Goal: Transaction & Acquisition: Book appointment/travel/reservation

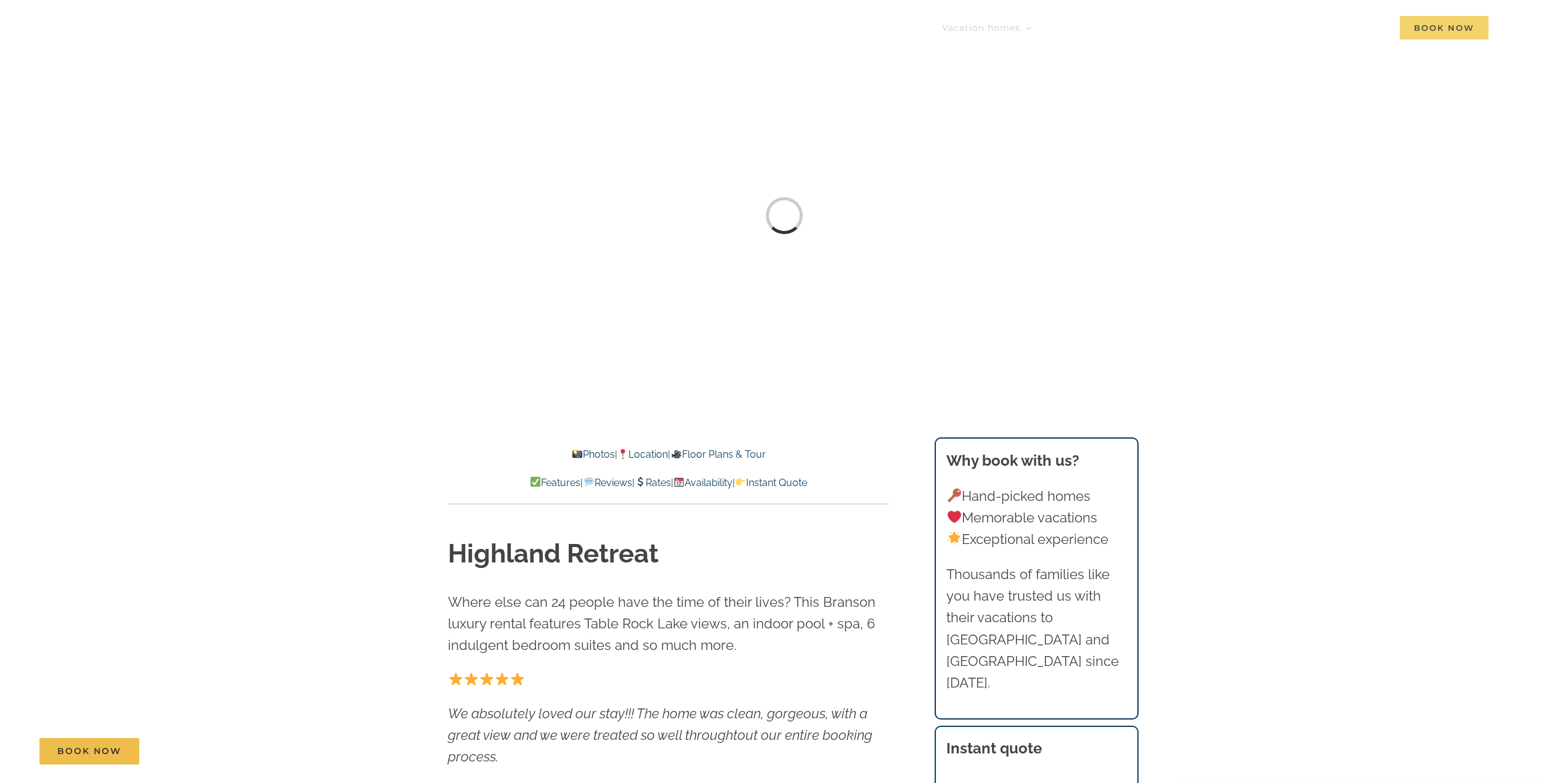
click at [1439, 33] on span "Book Now" at bounding box center [1445, 28] width 89 height 24
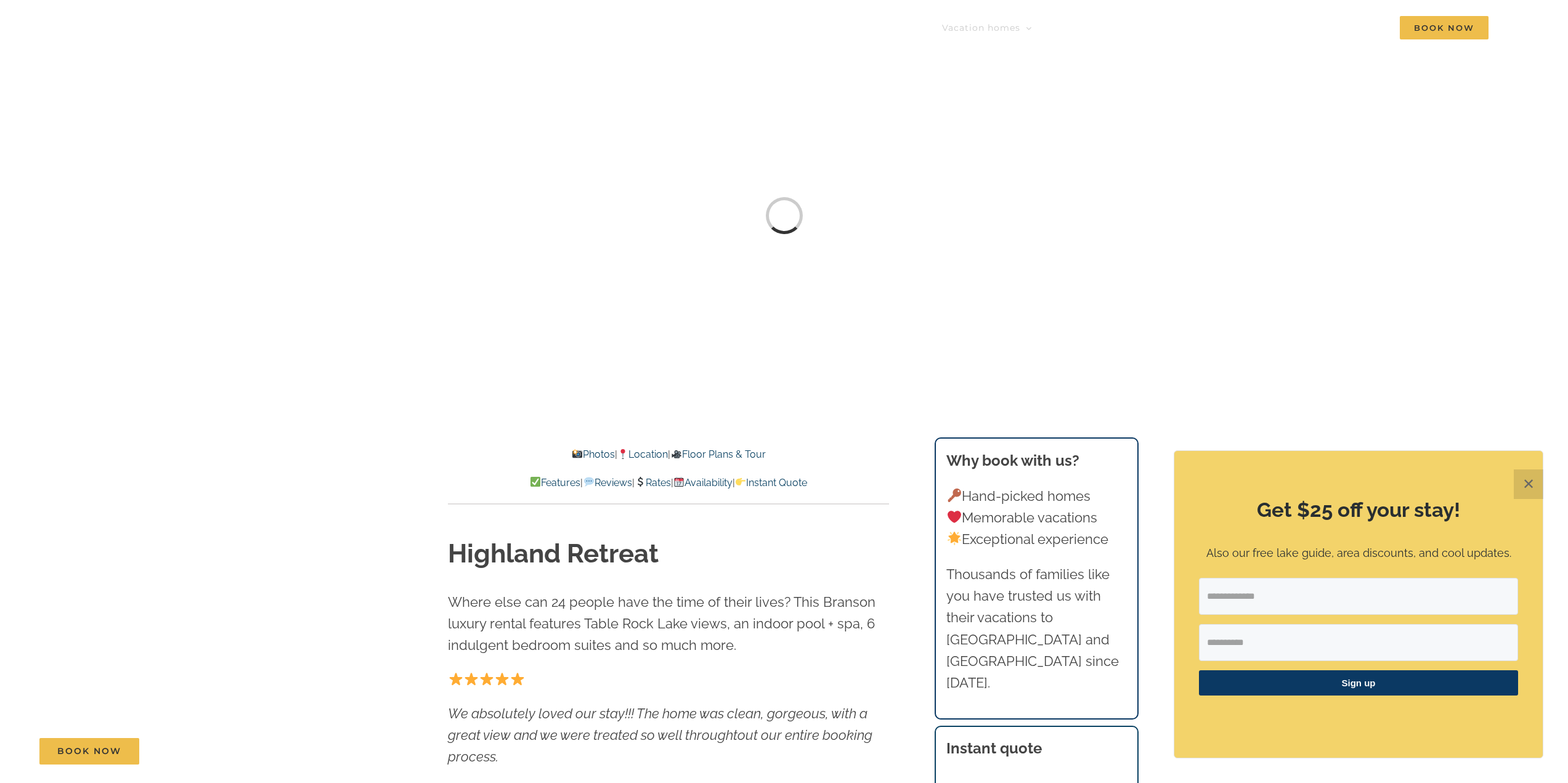
click at [1535, 487] on button "✕" at bounding box center [1528, 484] width 29 height 29
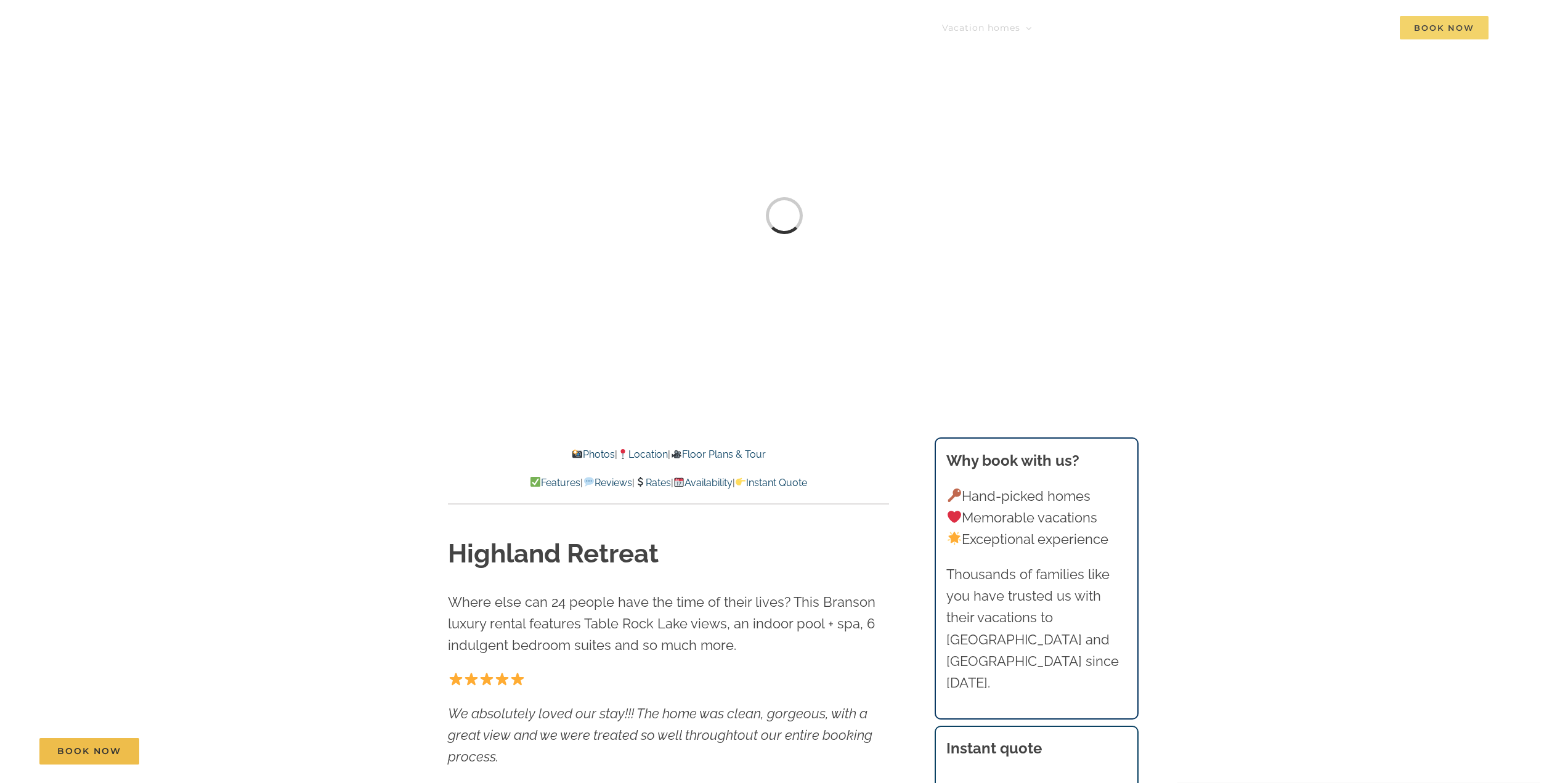
click at [1450, 18] on span "Book Now" at bounding box center [1445, 28] width 89 height 24
click at [1456, 29] on span "Book Now" at bounding box center [1445, 28] width 89 height 24
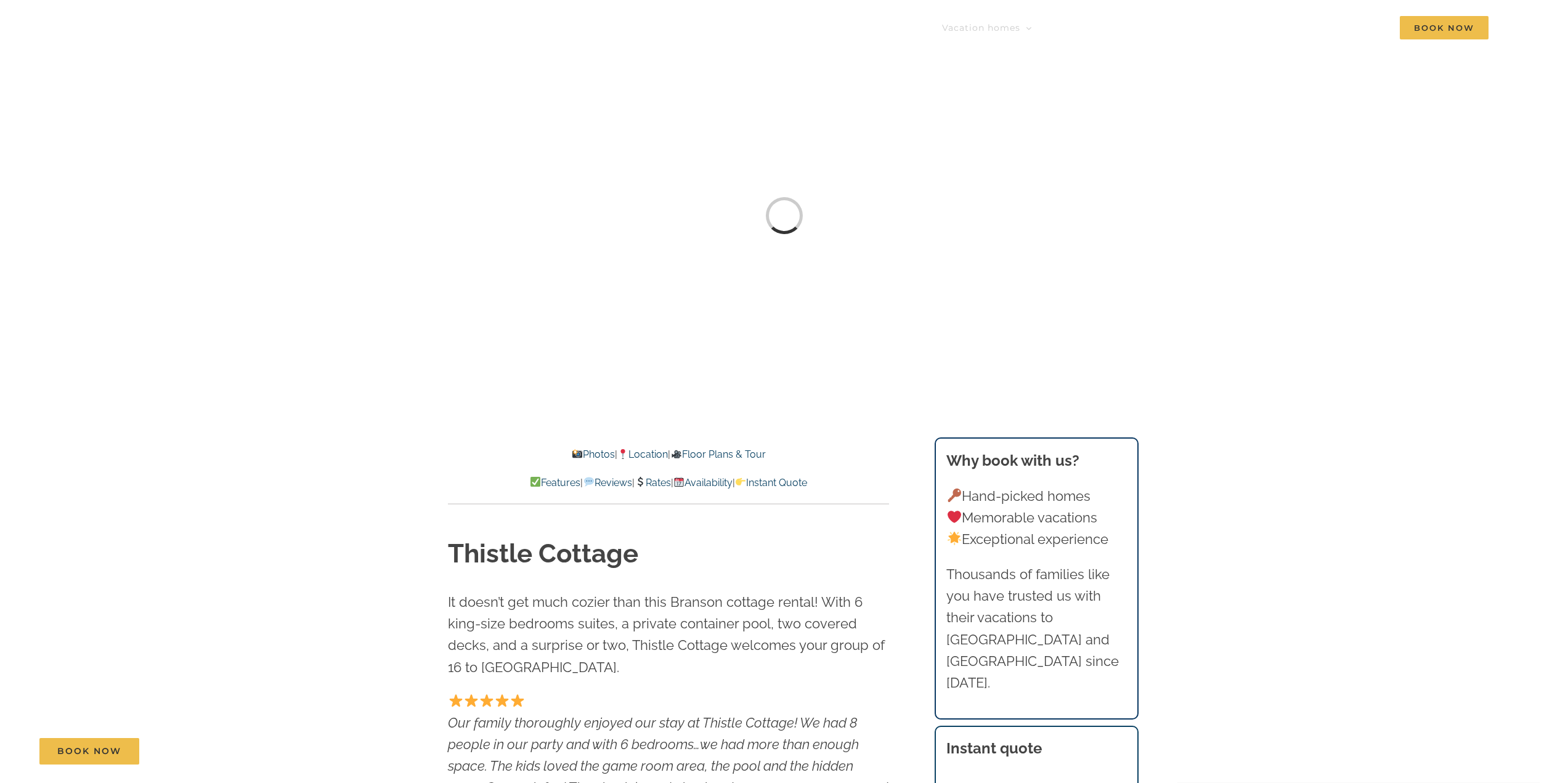
click at [998, 44] on div "Vacation homes 2 to 3 Bedrooms Mini Camp | 2 Bedrooms Mini Pearl | 2 Bedrooms M…" at bounding box center [784, 32] width 1531 height 65
click at [1000, 29] on span "Vacation homes" at bounding box center [981, 27] width 78 height 8
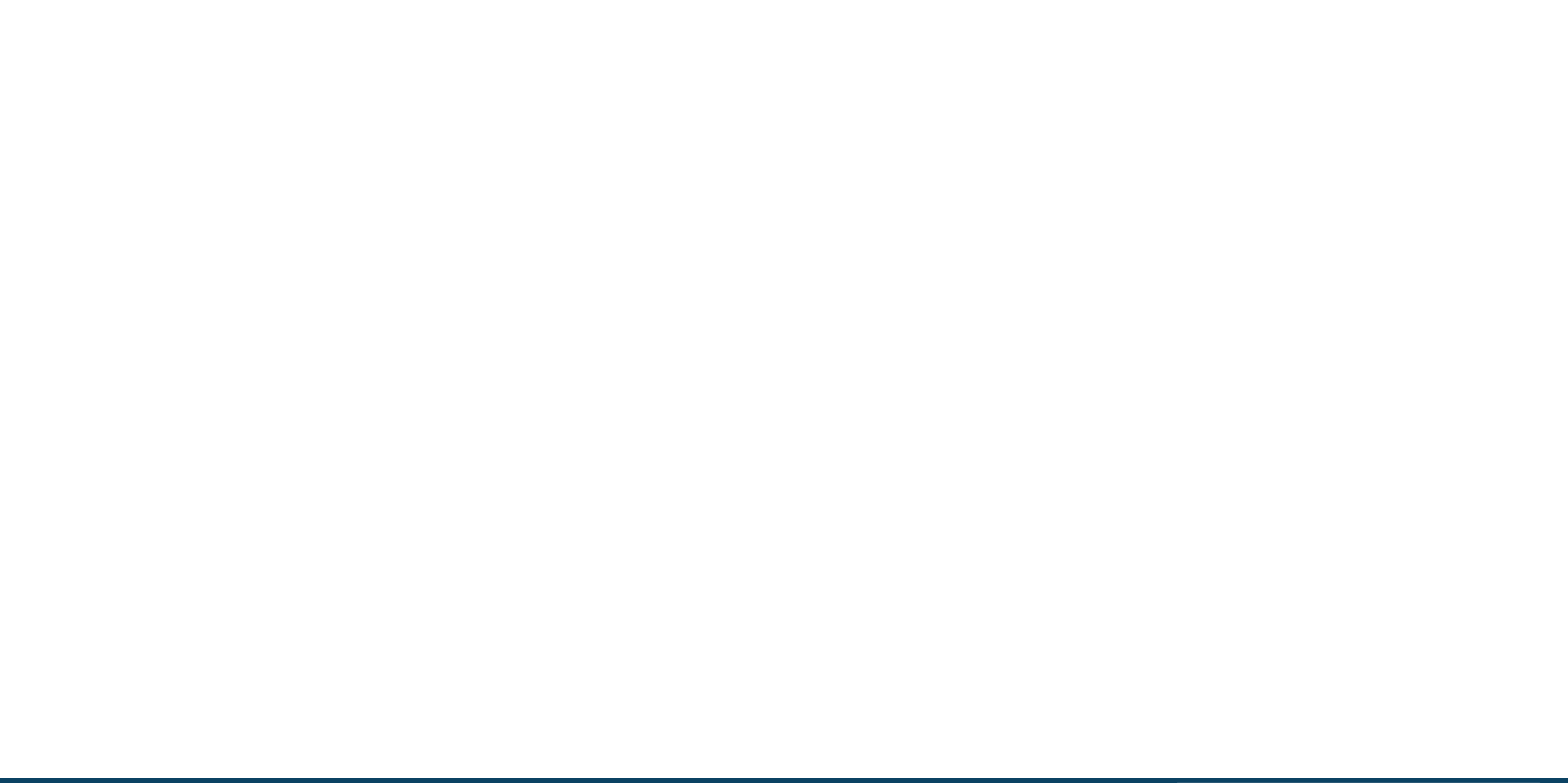
scroll to position [524, 0]
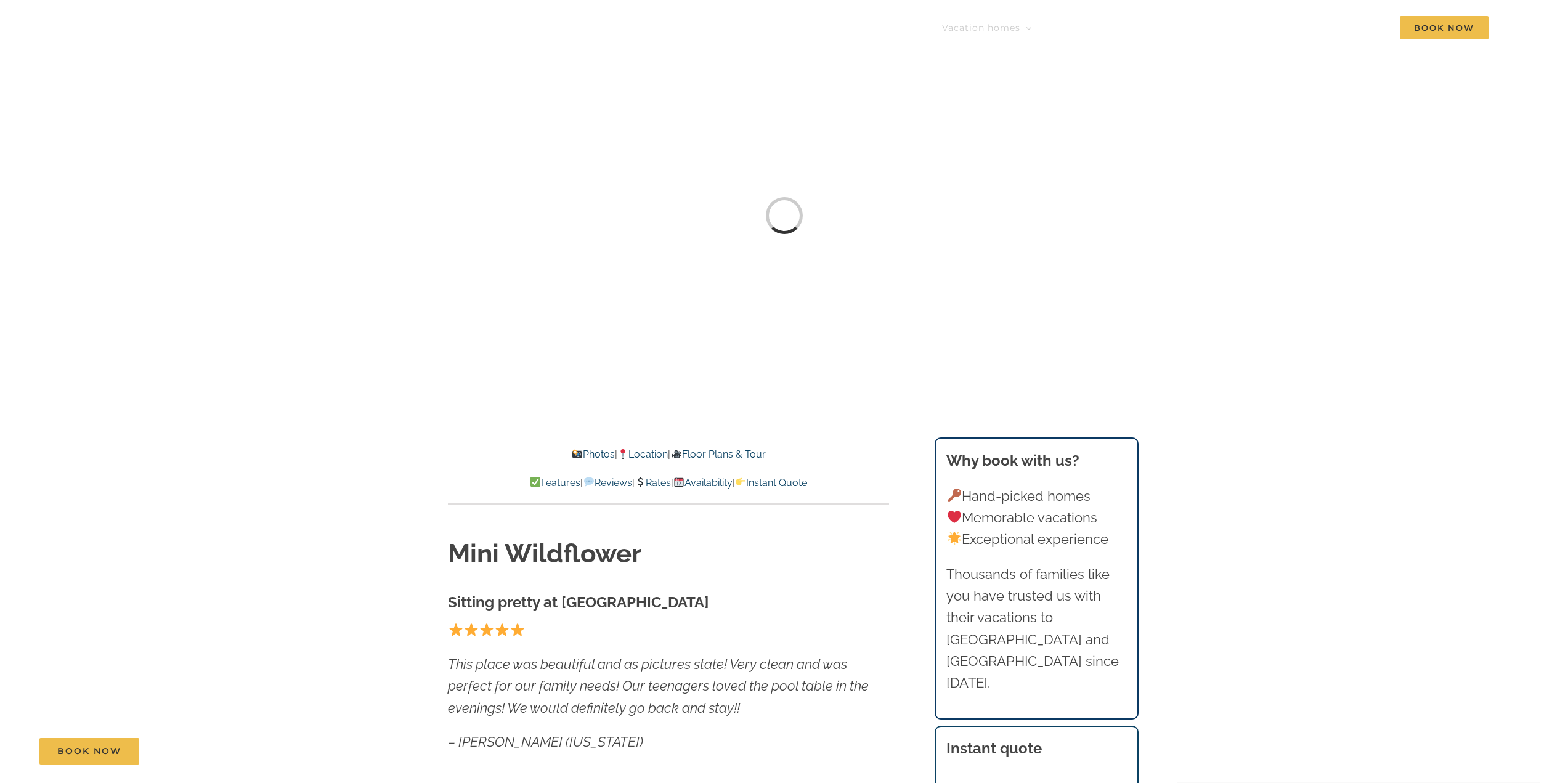
click at [661, 477] on link "Rates" at bounding box center [653, 483] width 37 height 12
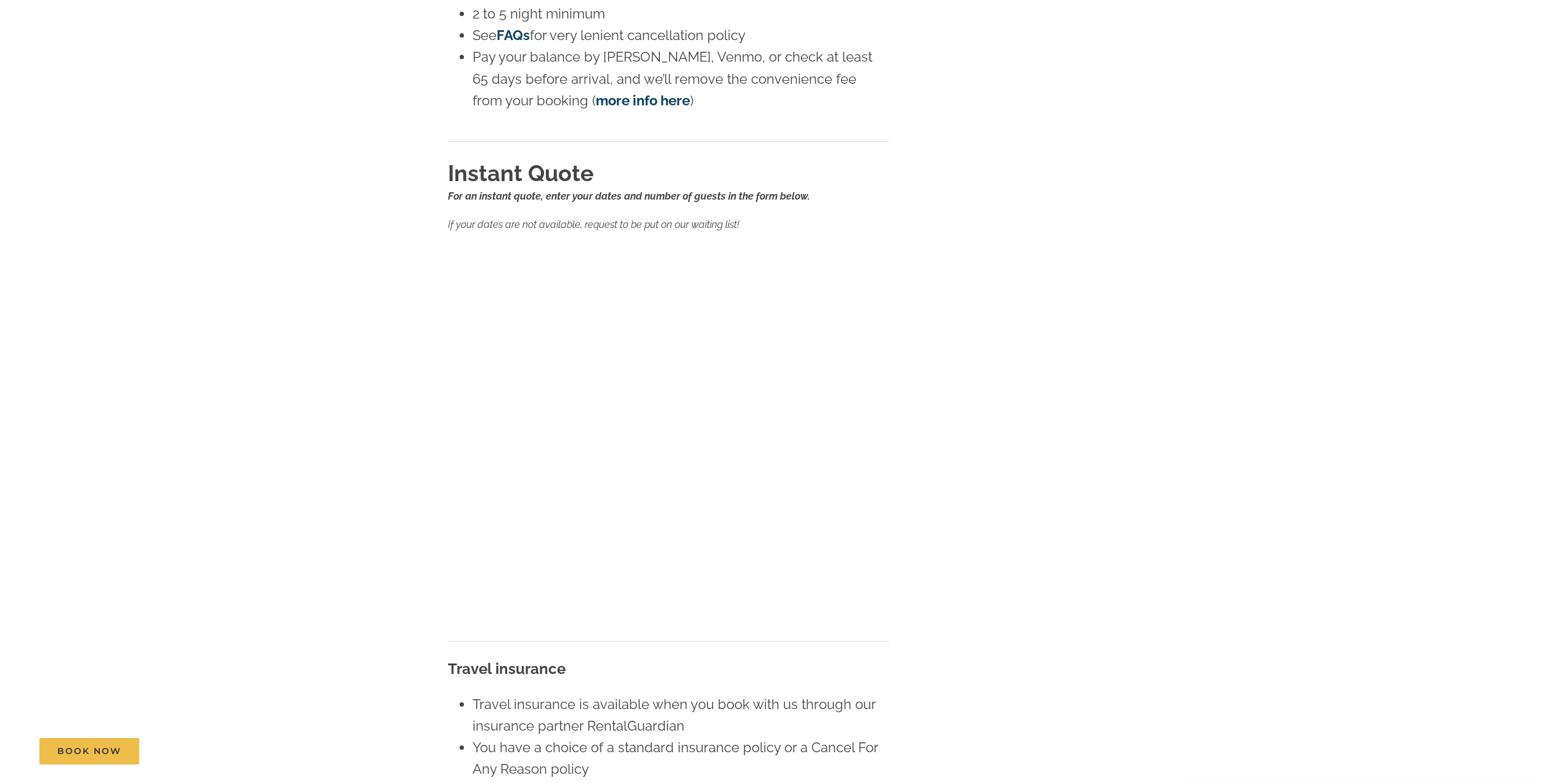
scroll to position [7186, 0]
